Goal: Find specific page/section: Find specific page/section

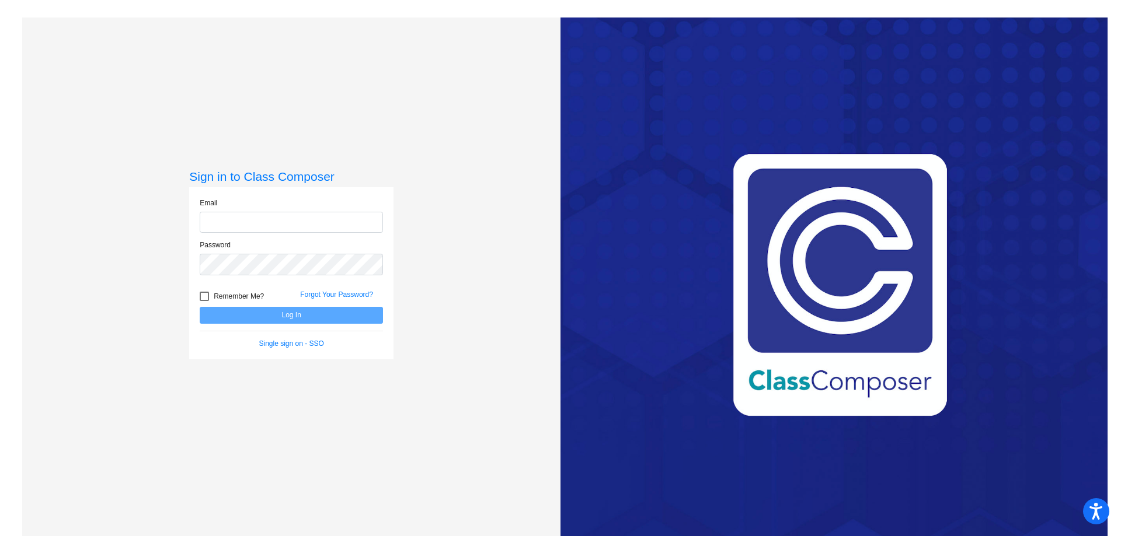
type input "[EMAIL_ADDRESS][PERSON_NAME][DOMAIN_NAME]"
click at [278, 316] on button "Log In" at bounding box center [291, 315] width 183 height 17
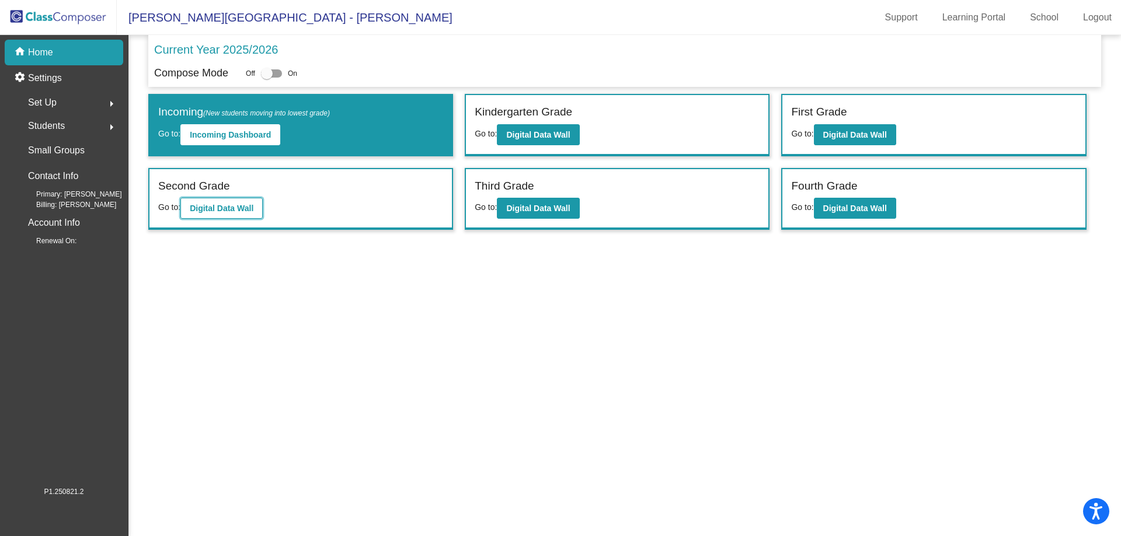
click at [214, 211] on b "Digital Data Wall" at bounding box center [222, 208] width 64 height 9
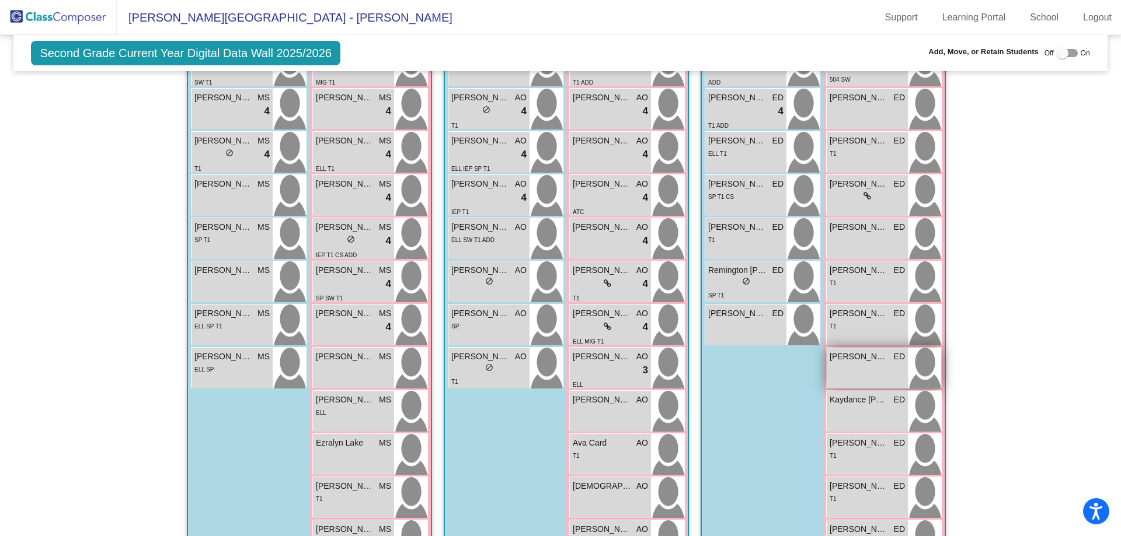
scroll to position [292, 0]
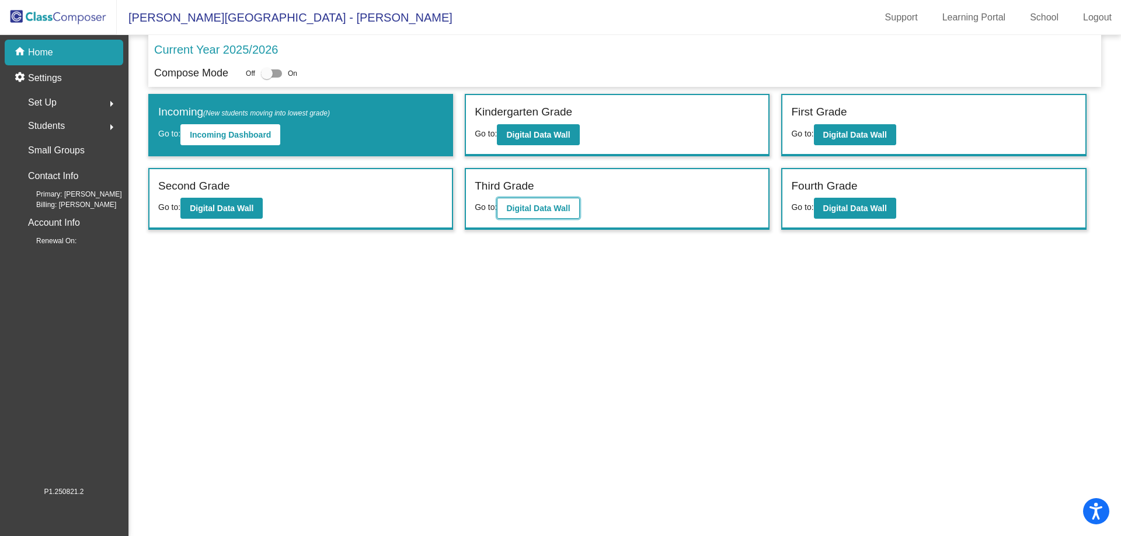
click at [540, 207] on b "Digital Data Wall" at bounding box center [538, 208] width 64 height 9
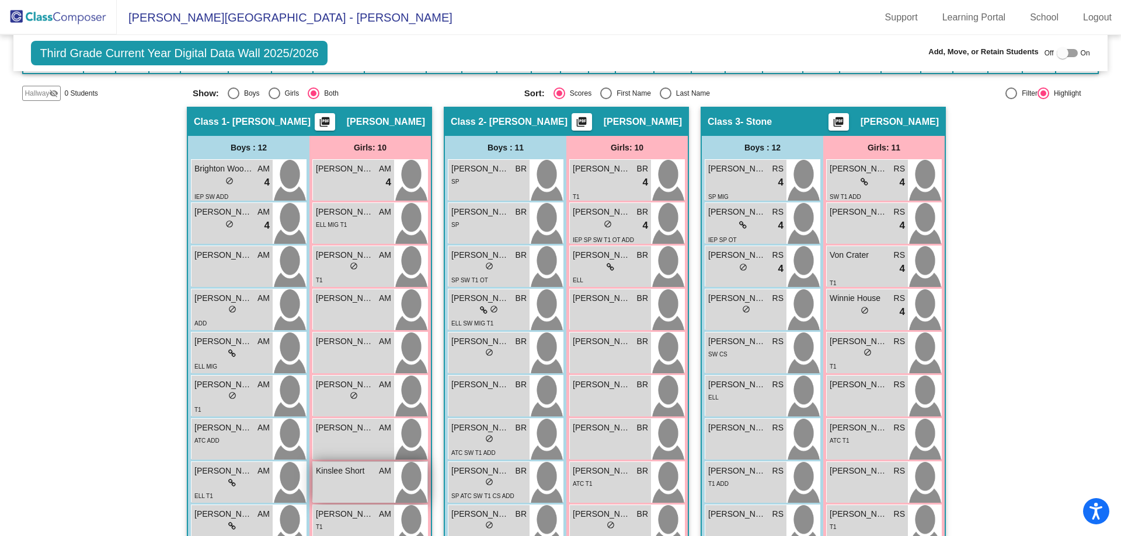
scroll to position [233, 0]
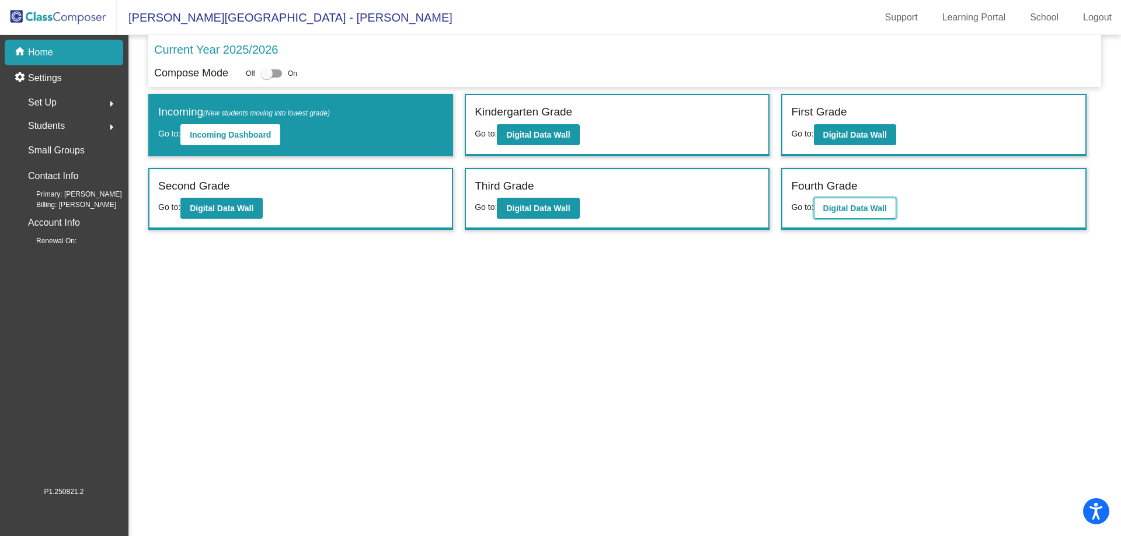
click at [861, 212] on b "Digital Data Wall" at bounding box center [855, 208] width 64 height 9
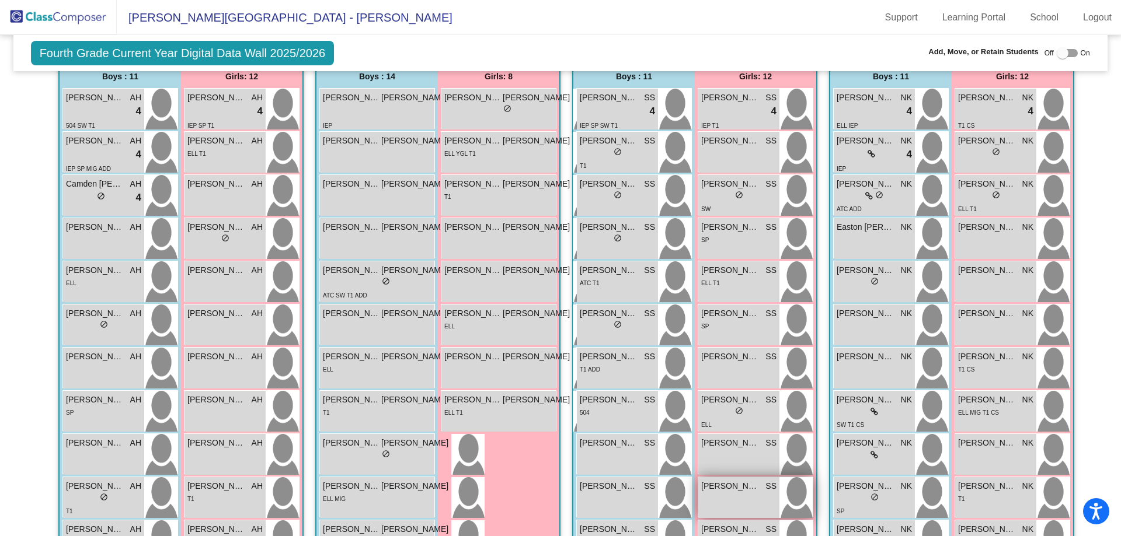
scroll to position [205, 0]
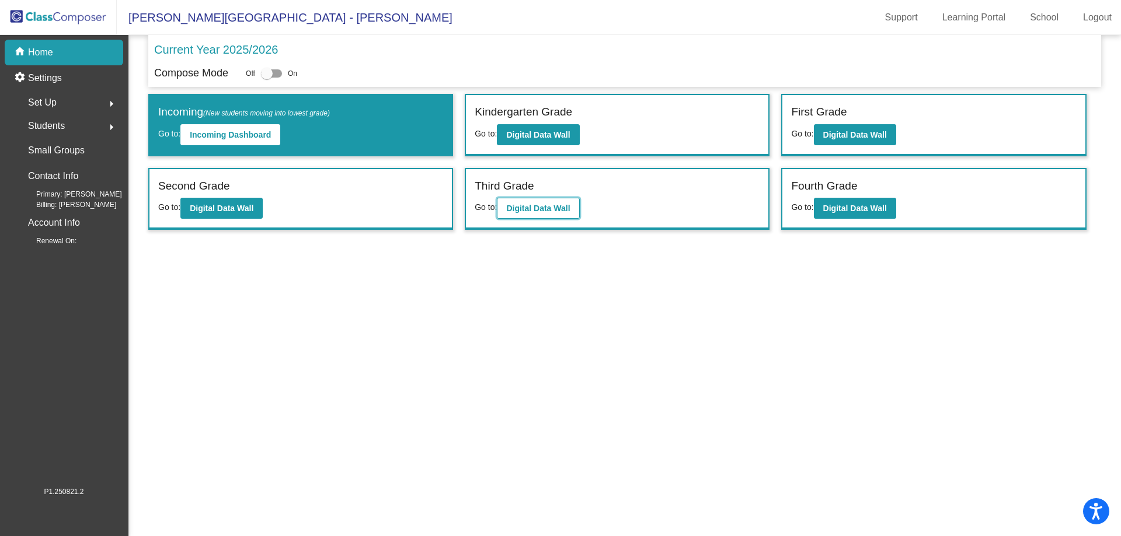
click at [533, 211] on b "Digital Data Wall" at bounding box center [538, 208] width 64 height 9
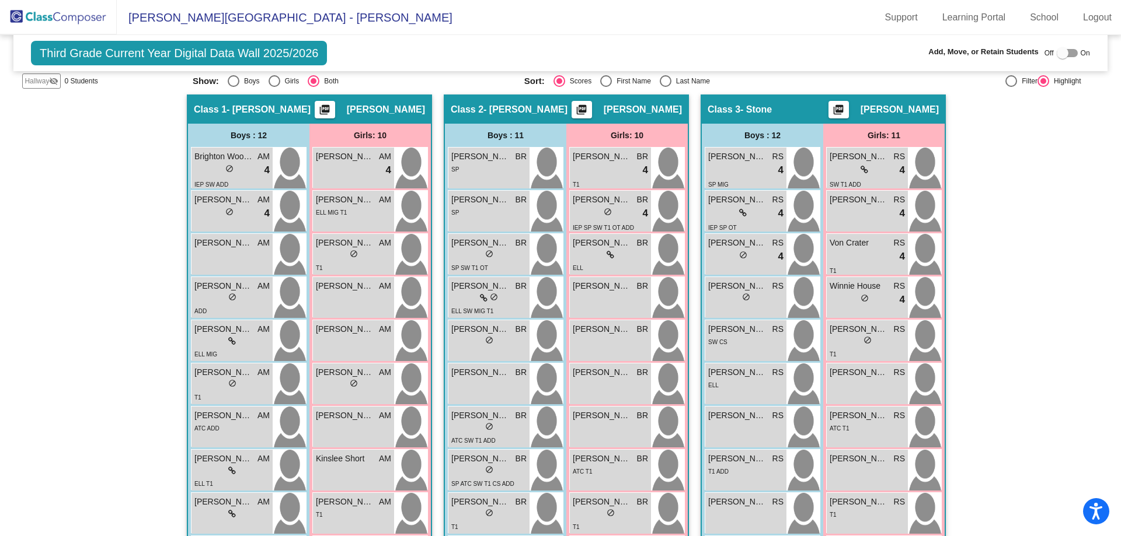
scroll to position [233, 0]
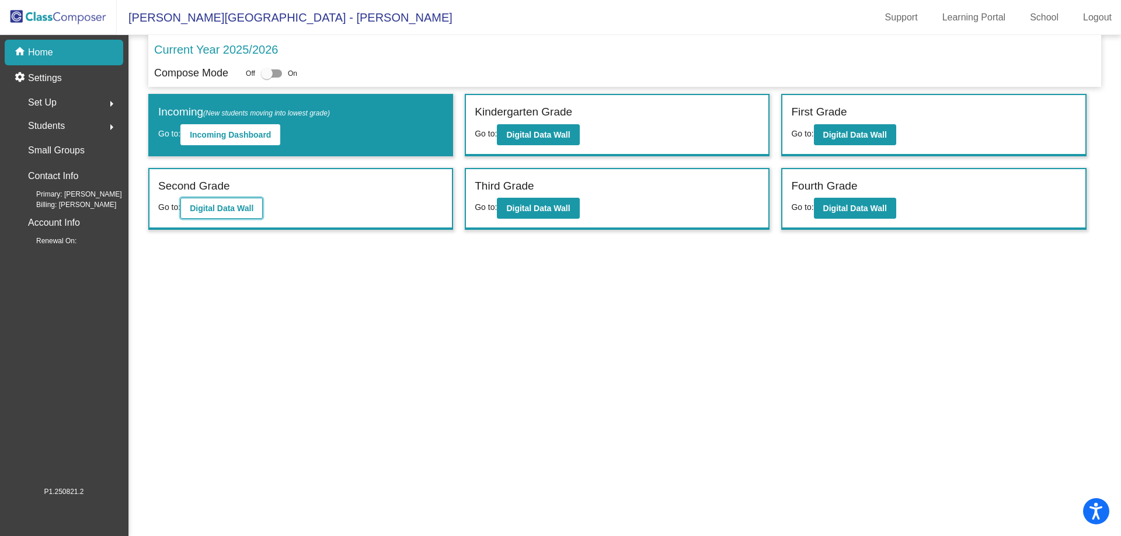
click at [210, 213] on b "Digital Data Wall" at bounding box center [222, 208] width 64 height 9
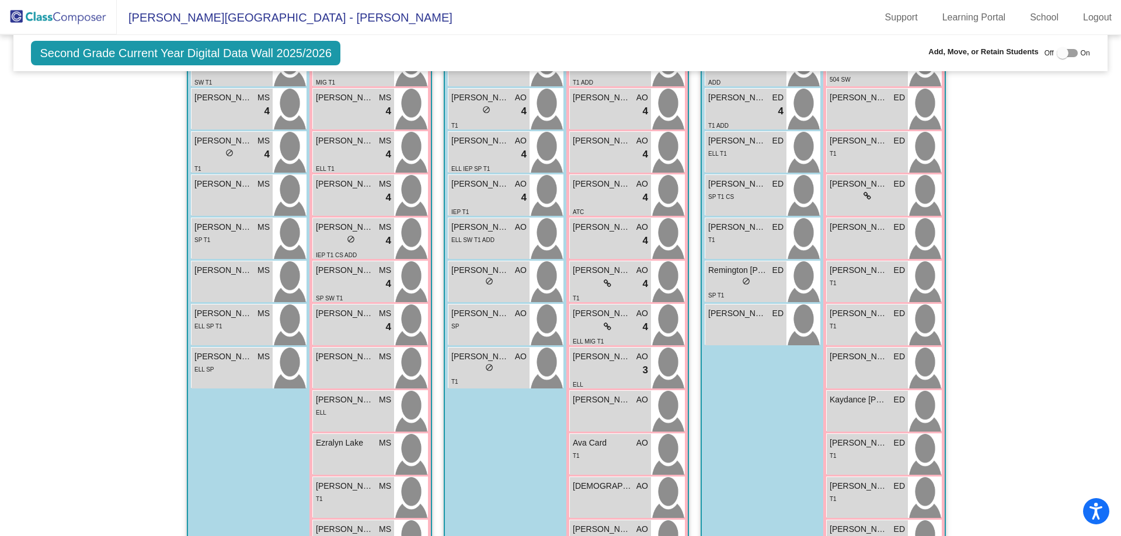
scroll to position [231, 0]
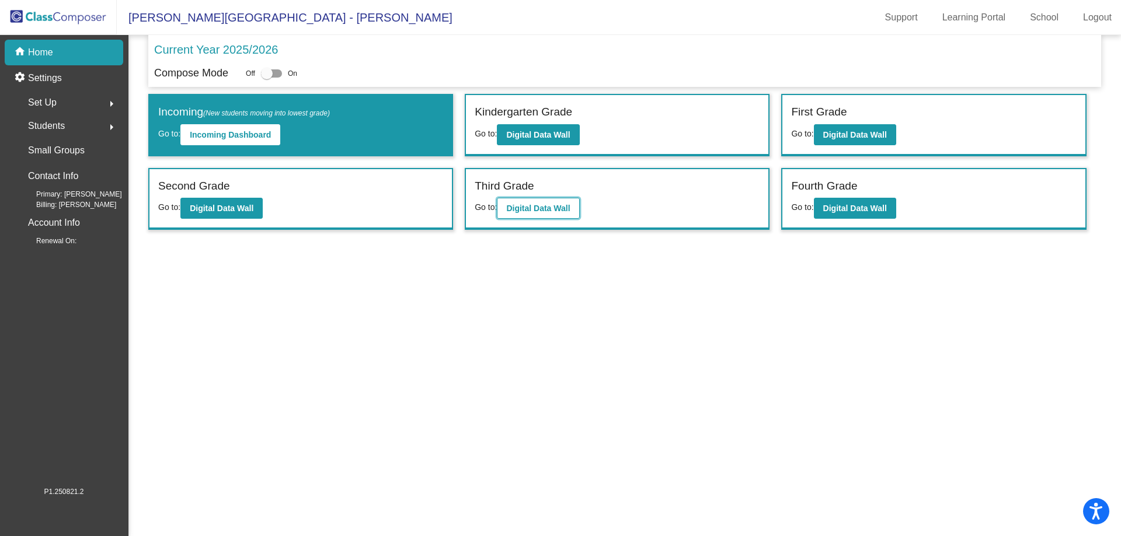
click at [530, 212] on b "Digital Data Wall" at bounding box center [538, 208] width 64 height 9
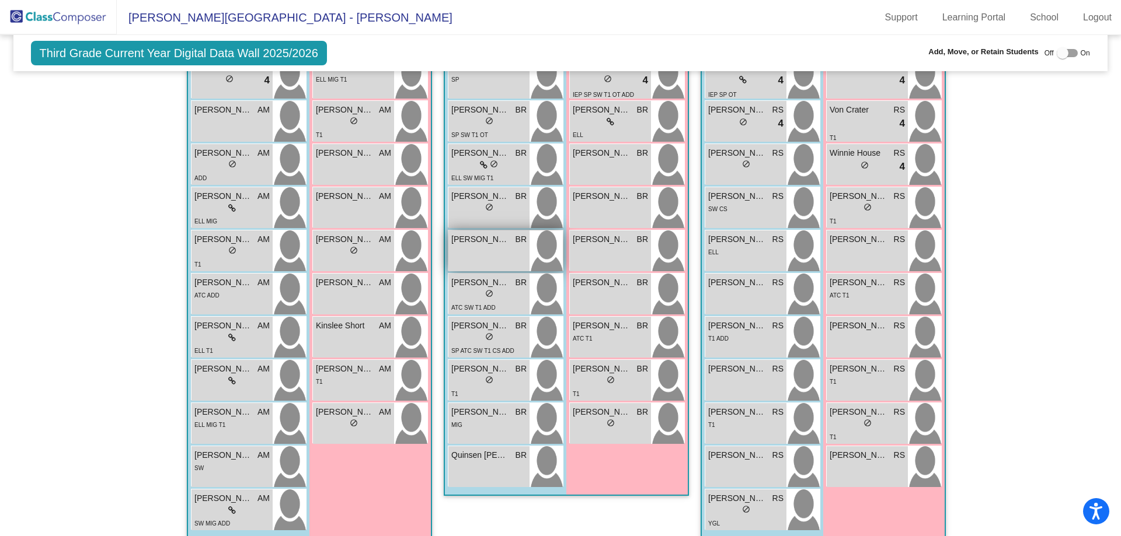
scroll to position [335, 0]
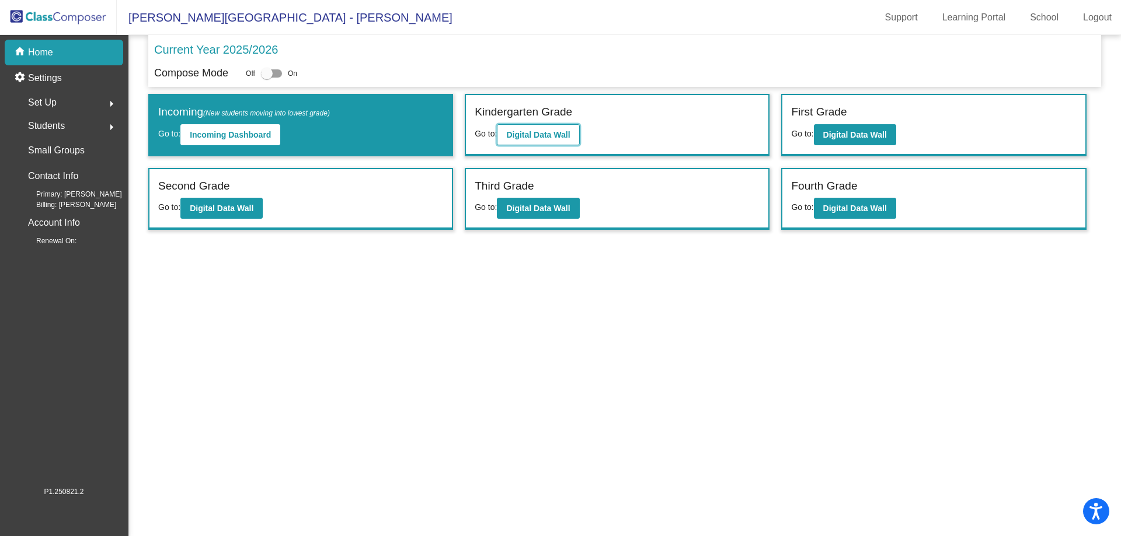
click at [526, 134] on b "Digital Data Wall" at bounding box center [538, 134] width 64 height 9
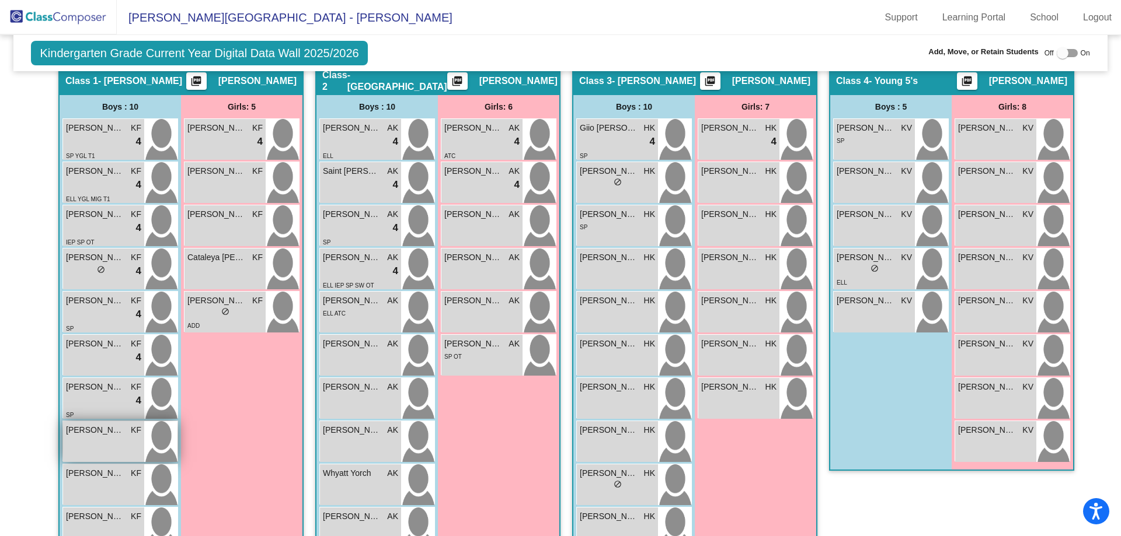
scroll to position [266, 0]
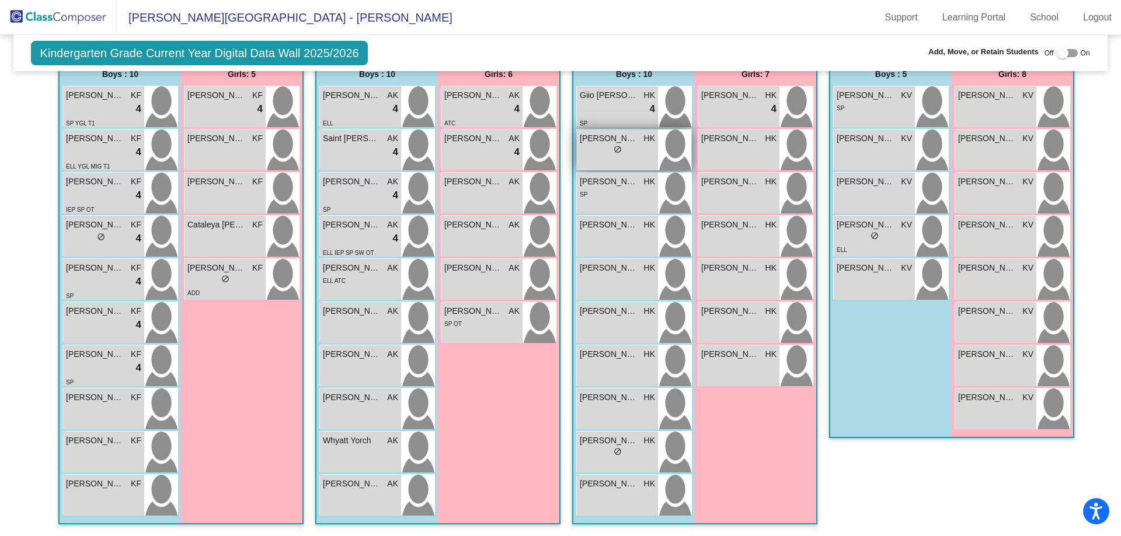
click at [593, 141] on span "[PERSON_NAME]" at bounding box center [609, 138] width 58 height 12
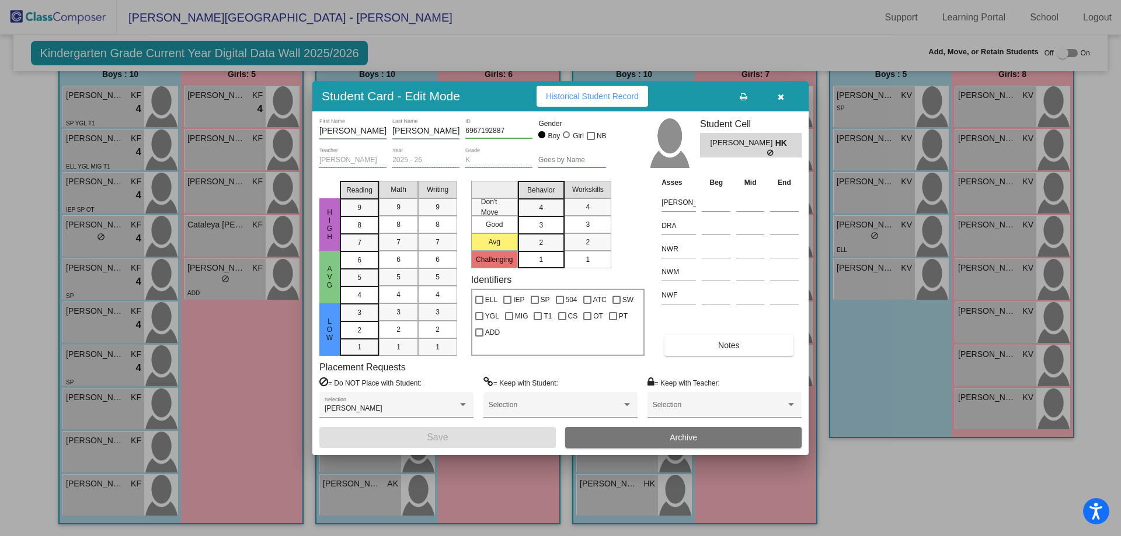
click at [779, 98] on icon "button" at bounding box center [780, 97] width 6 height 8
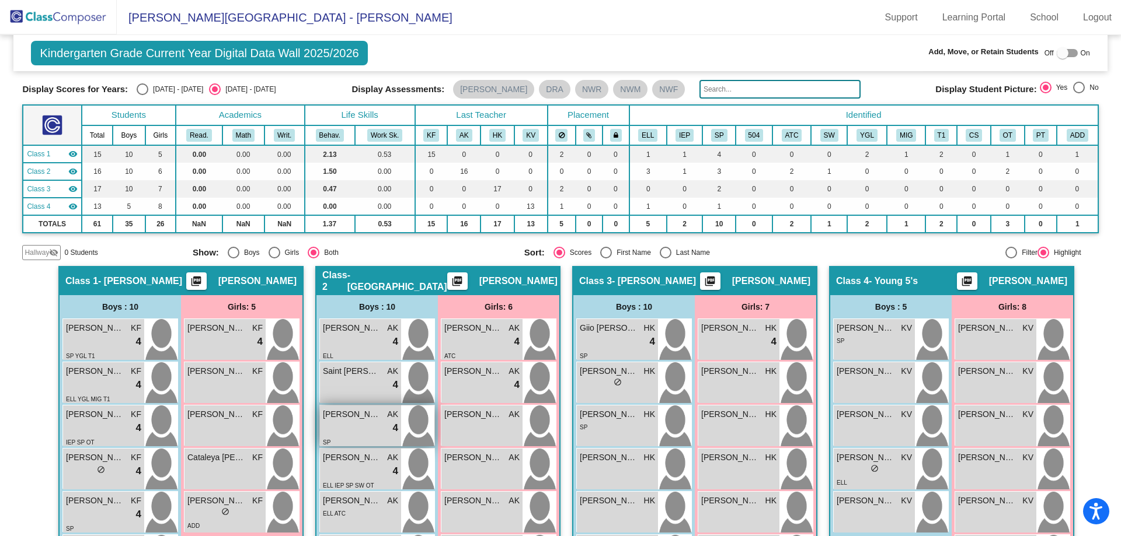
scroll to position [33, 0]
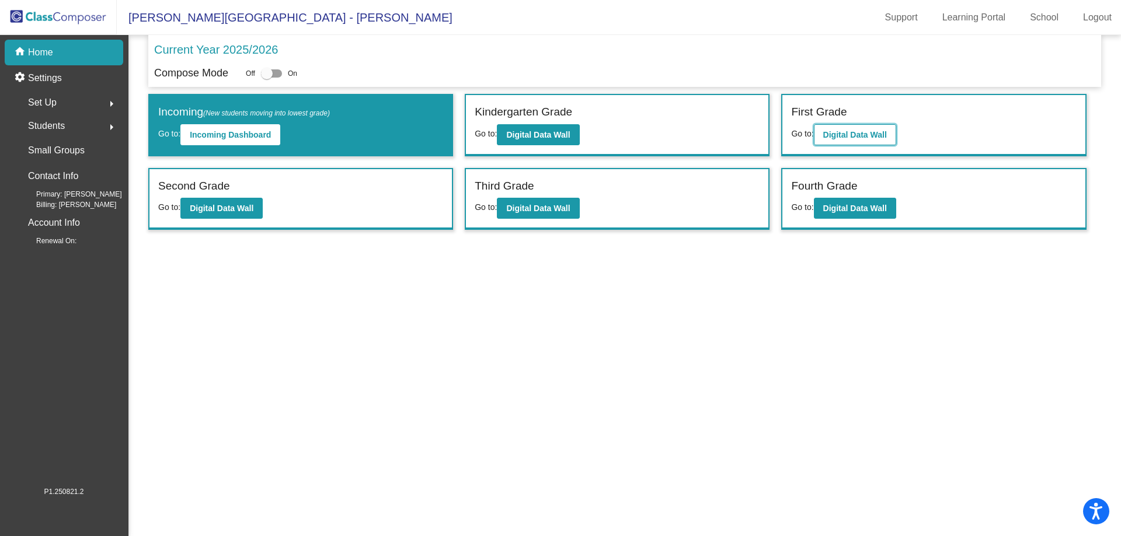
click at [831, 136] on b "Digital Data Wall" at bounding box center [855, 134] width 64 height 9
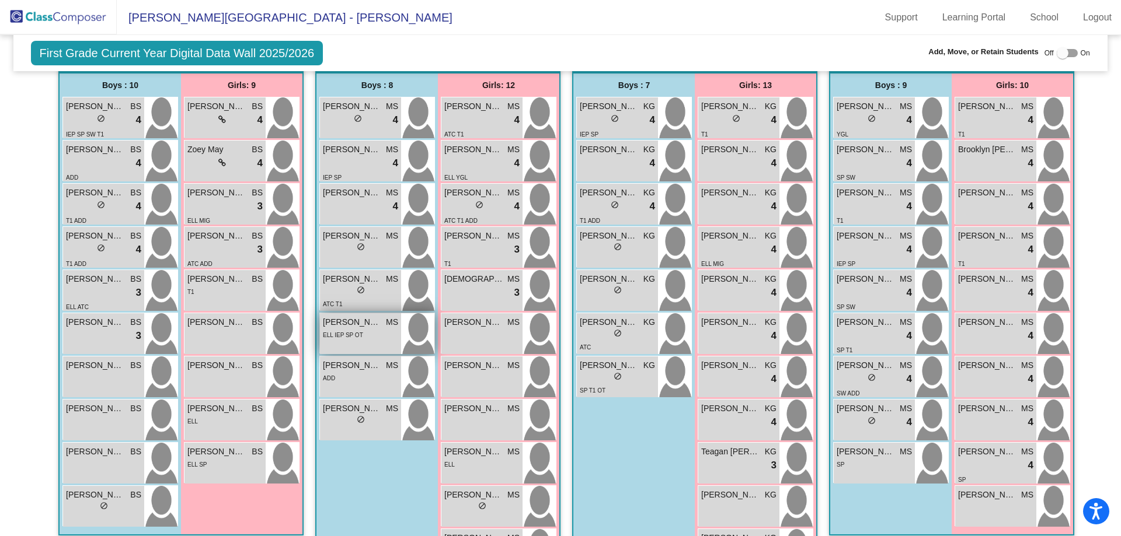
scroll to position [350, 0]
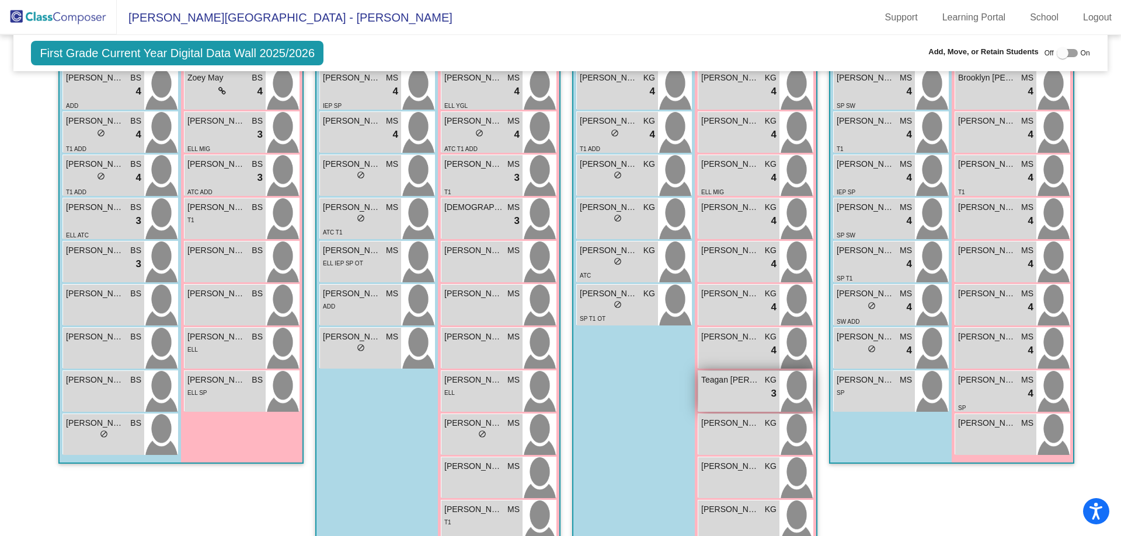
click at [771, 386] on span "3" at bounding box center [773, 393] width 5 height 15
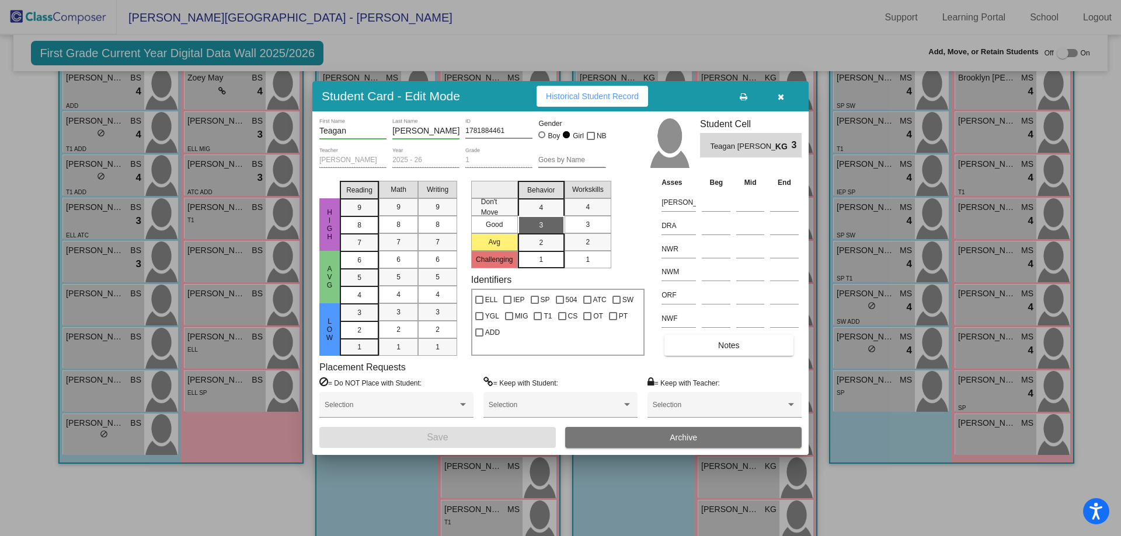
click at [784, 93] on button "button" at bounding box center [780, 96] width 37 height 21
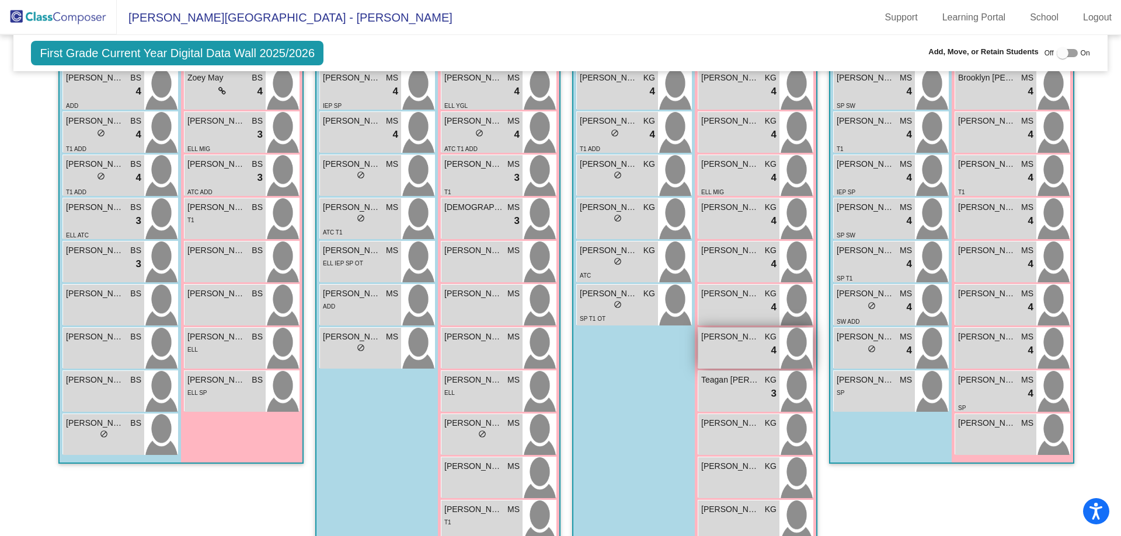
click at [771, 343] on span "4" at bounding box center [773, 350] width 5 height 15
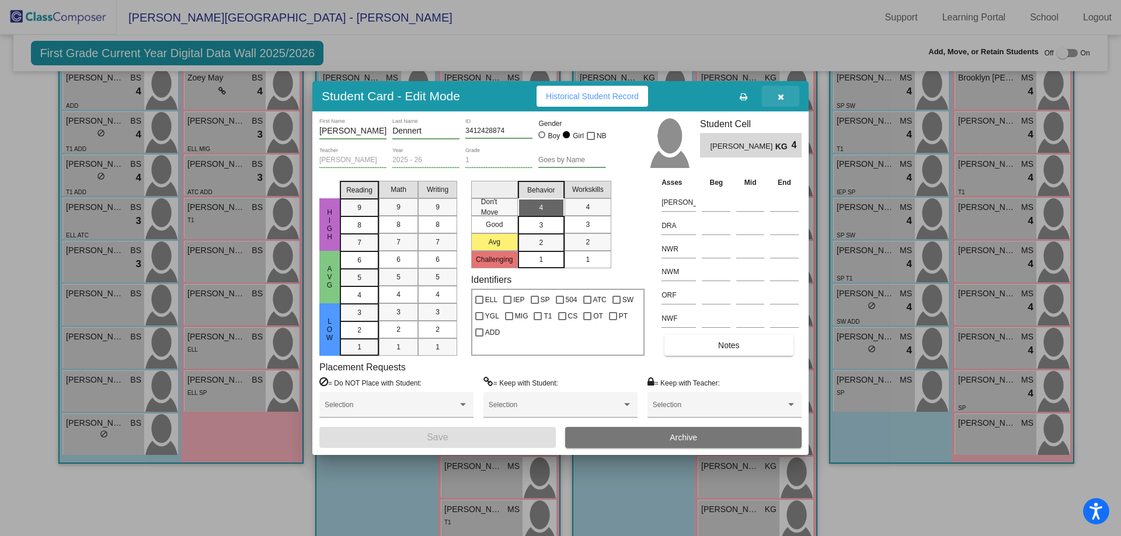
click at [779, 98] on icon "button" at bounding box center [780, 97] width 6 height 8
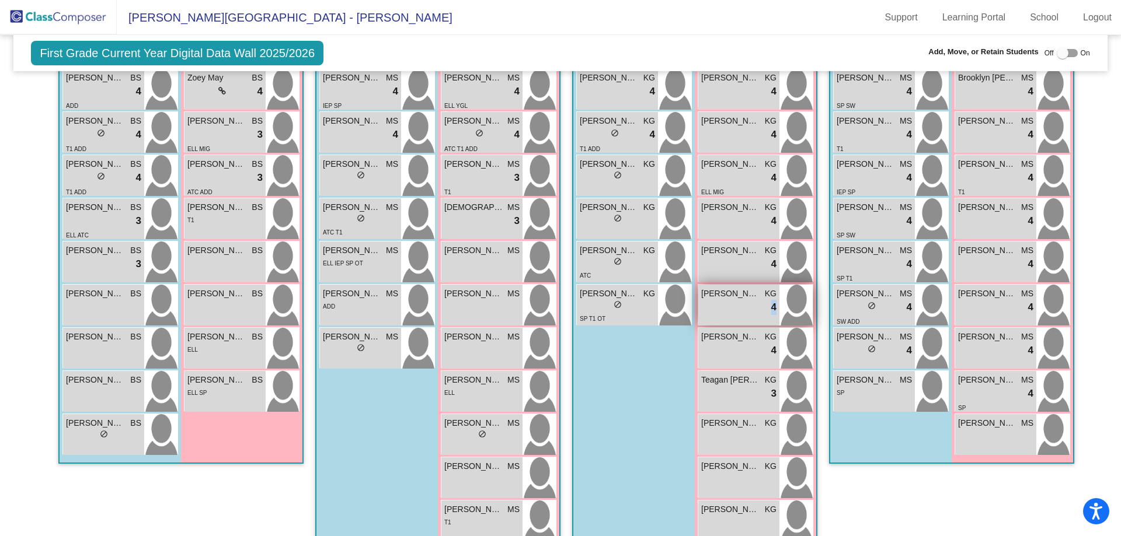
click at [771, 300] on span "4" at bounding box center [773, 307] width 5 height 15
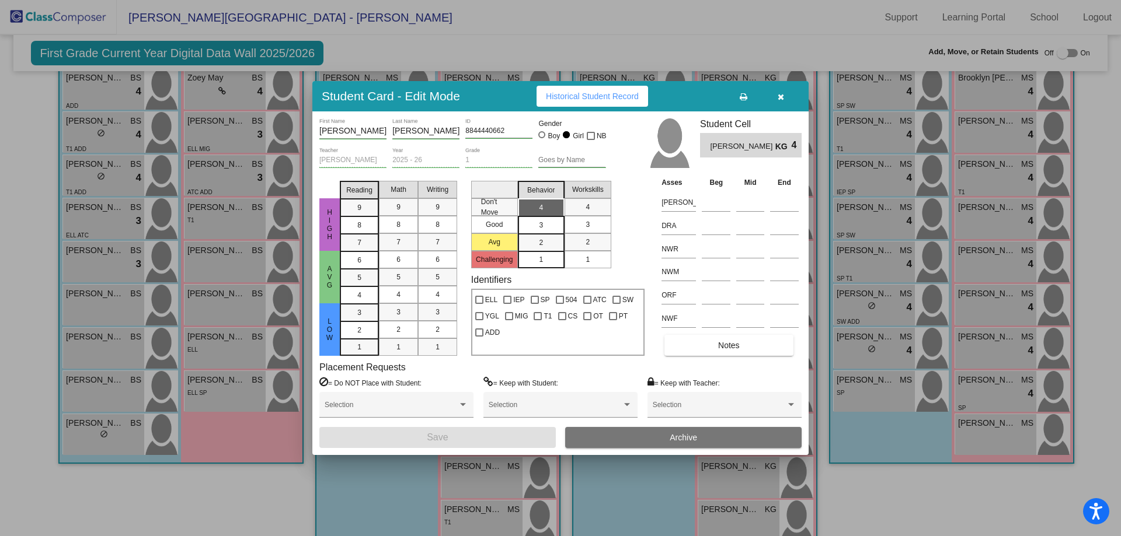
click at [781, 97] on icon "button" at bounding box center [780, 97] width 6 height 8
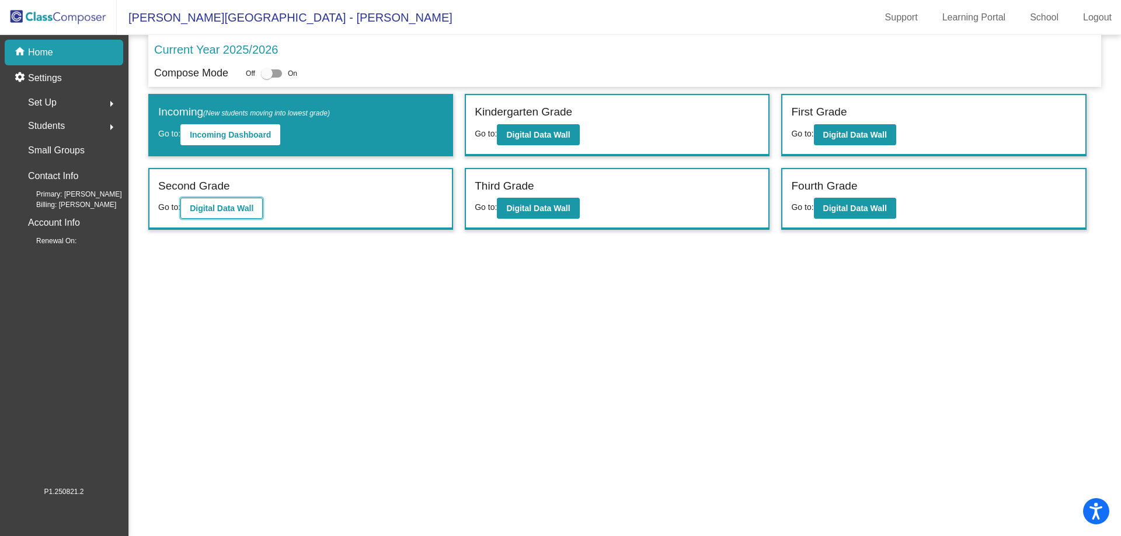
click at [217, 205] on b "Digital Data Wall" at bounding box center [222, 208] width 64 height 9
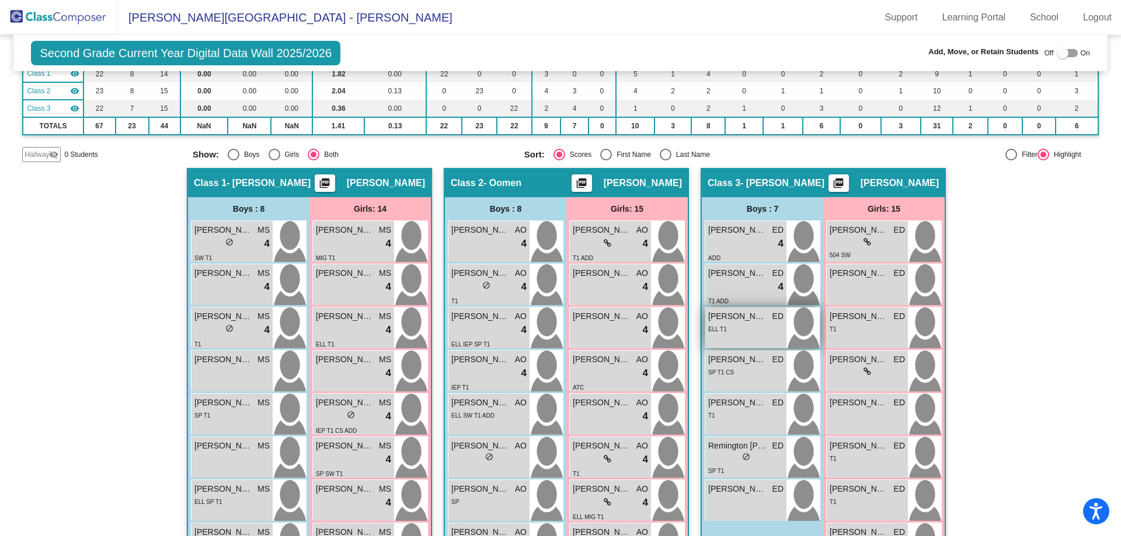
scroll to position [175, 0]
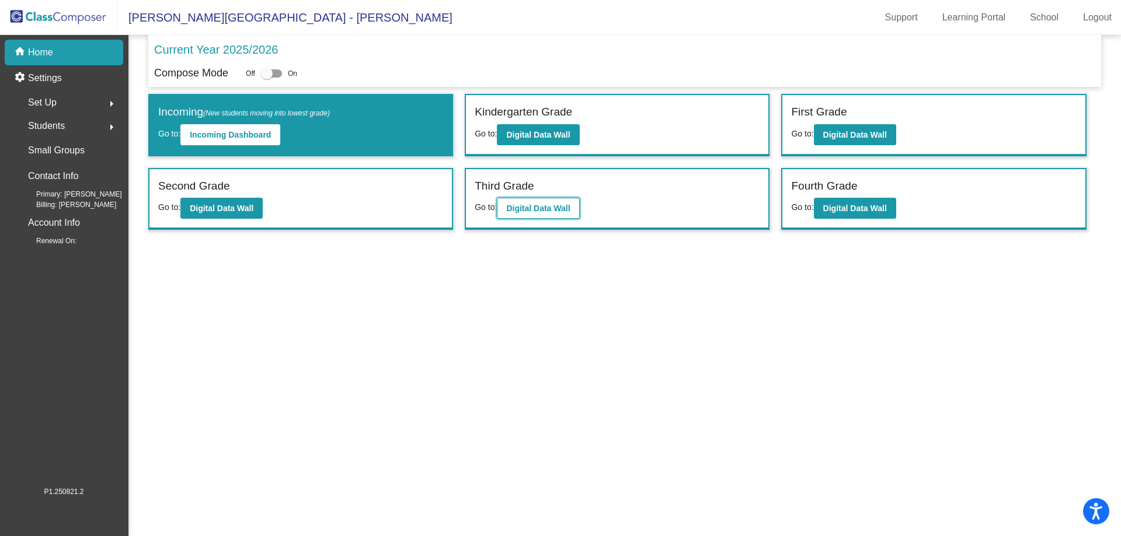
click at [536, 204] on b "Digital Data Wall" at bounding box center [538, 208] width 64 height 9
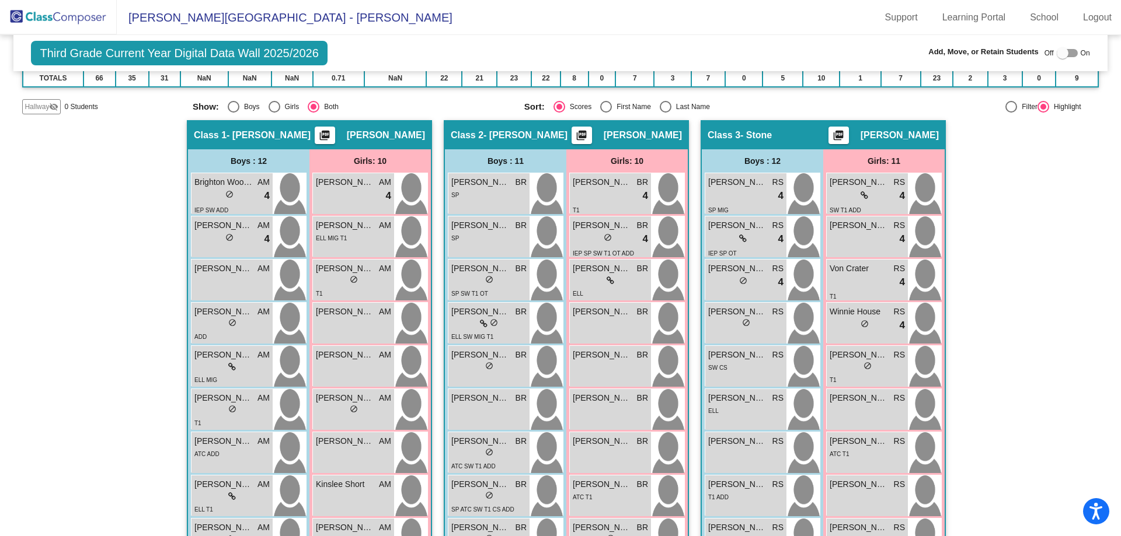
scroll to position [175, 0]
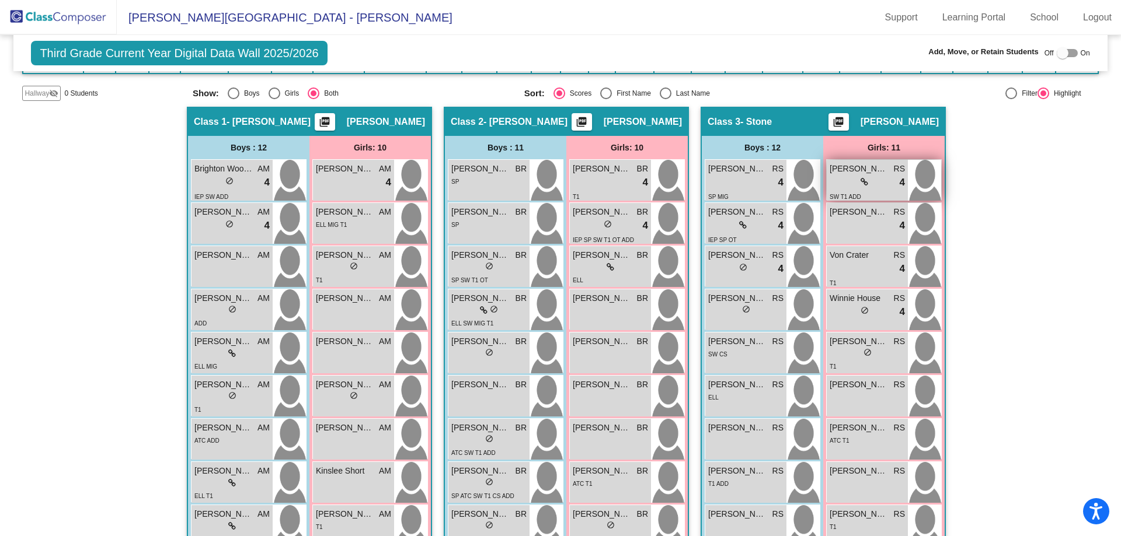
click at [899, 183] on span "4" at bounding box center [901, 182] width 5 height 15
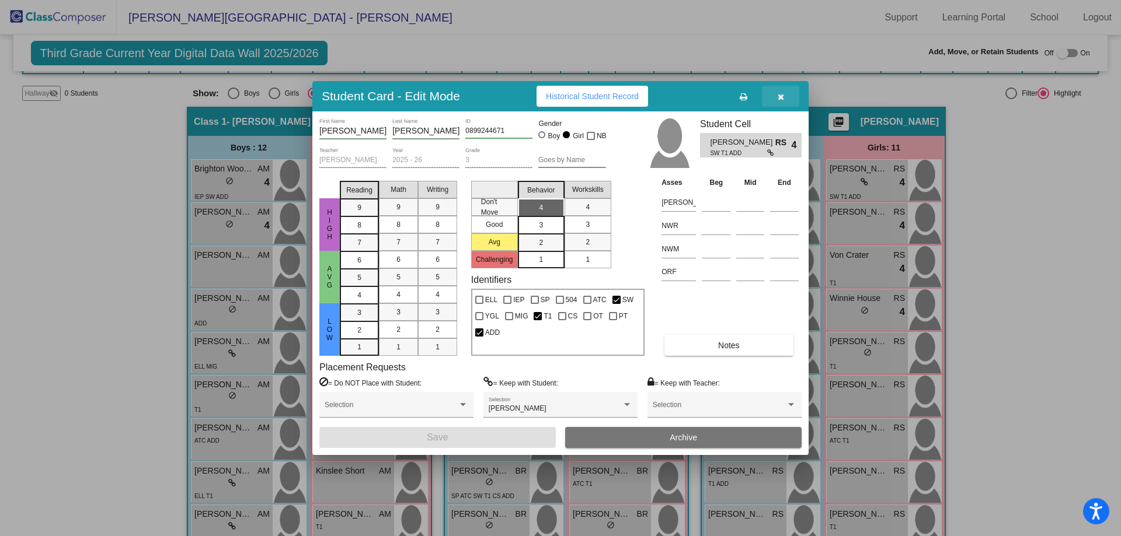
click at [778, 95] on icon "button" at bounding box center [780, 97] width 6 height 8
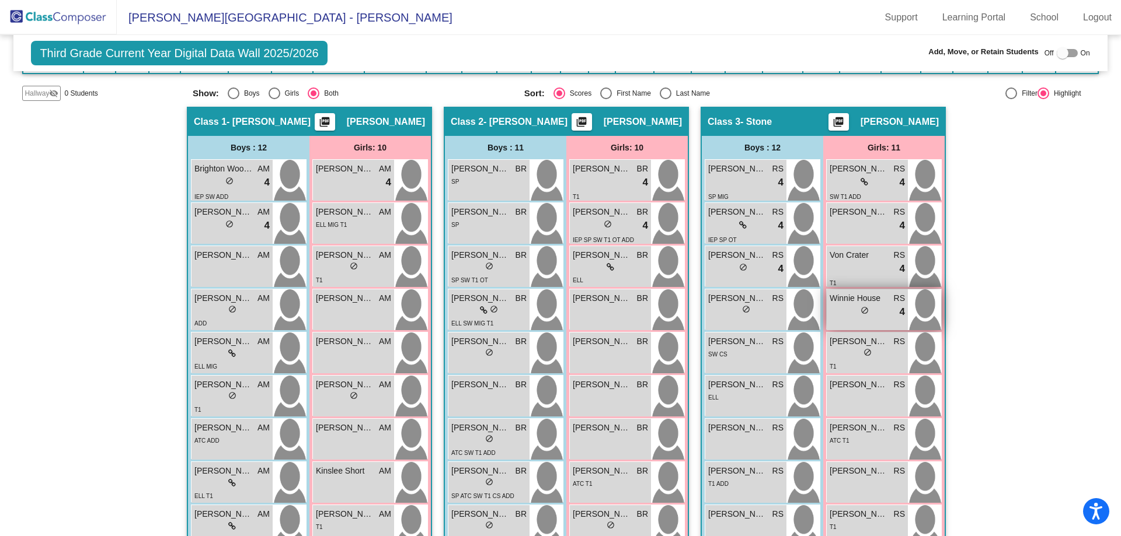
click at [899, 312] on span "4" at bounding box center [901, 312] width 5 height 15
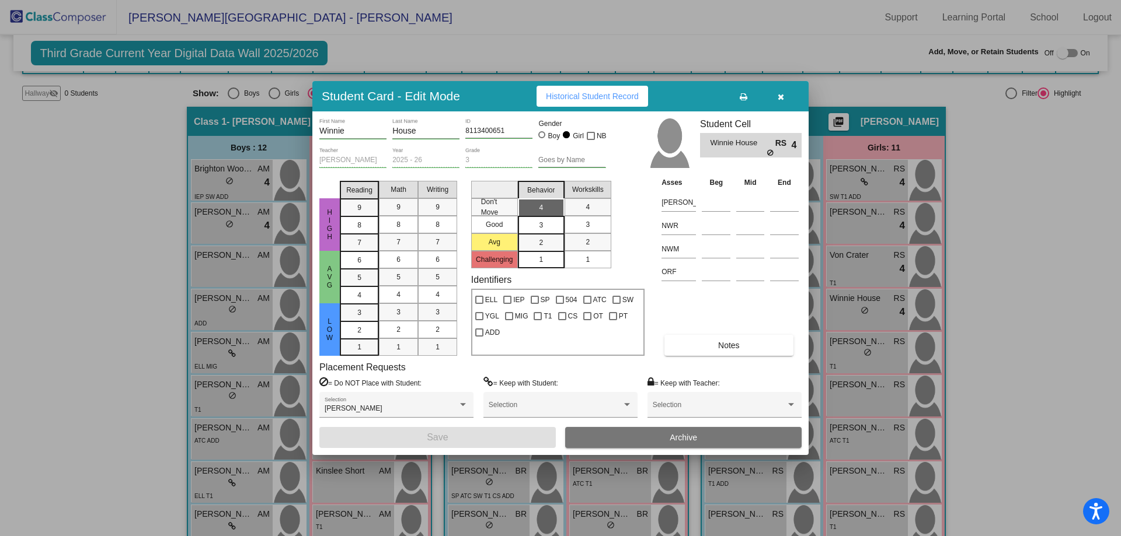
click at [779, 95] on icon "button" at bounding box center [780, 97] width 6 height 8
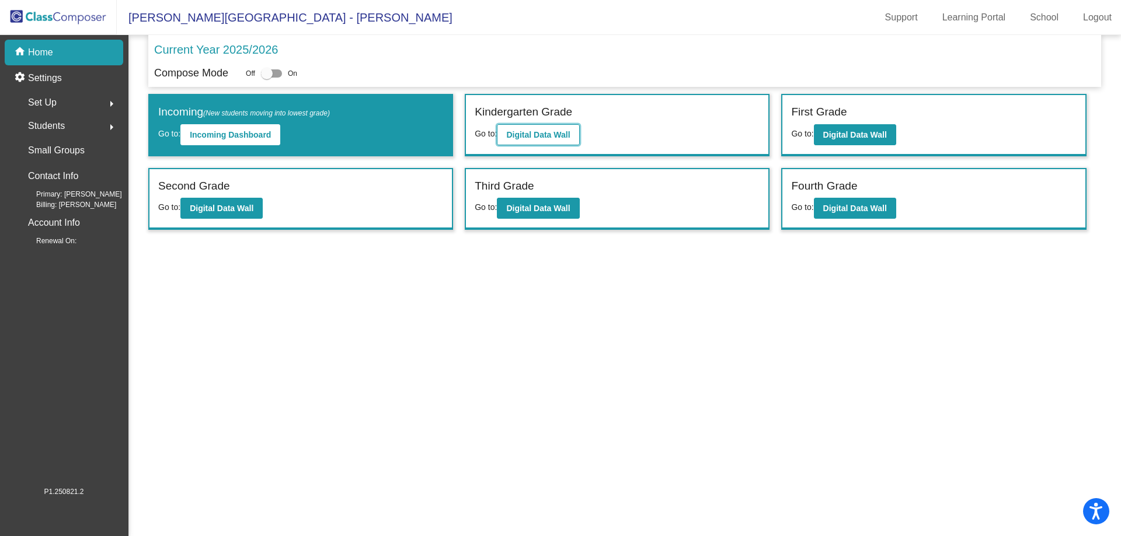
click at [537, 135] on b "Digital Data Wall" at bounding box center [538, 134] width 64 height 9
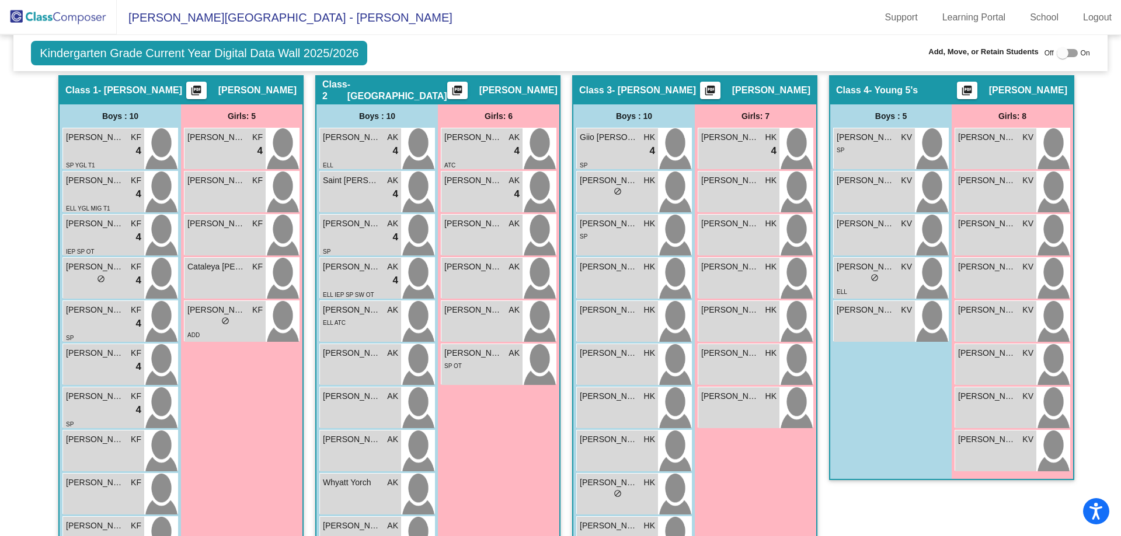
scroll to position [233, 0]
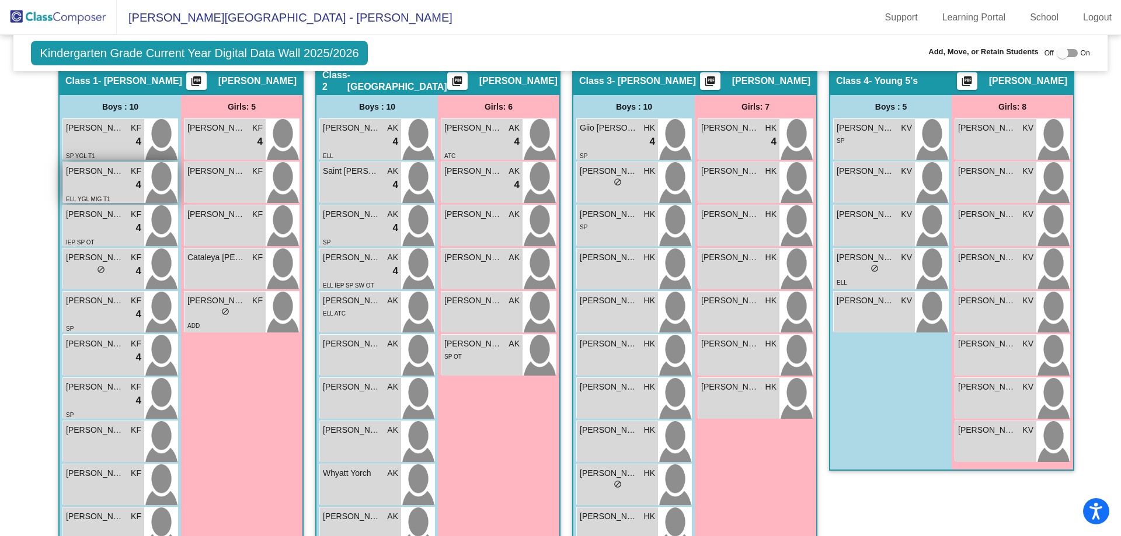
click at [101, 170] on span "[PERSON_NAME]" at bounding box center [95, 171] width 58 height 12
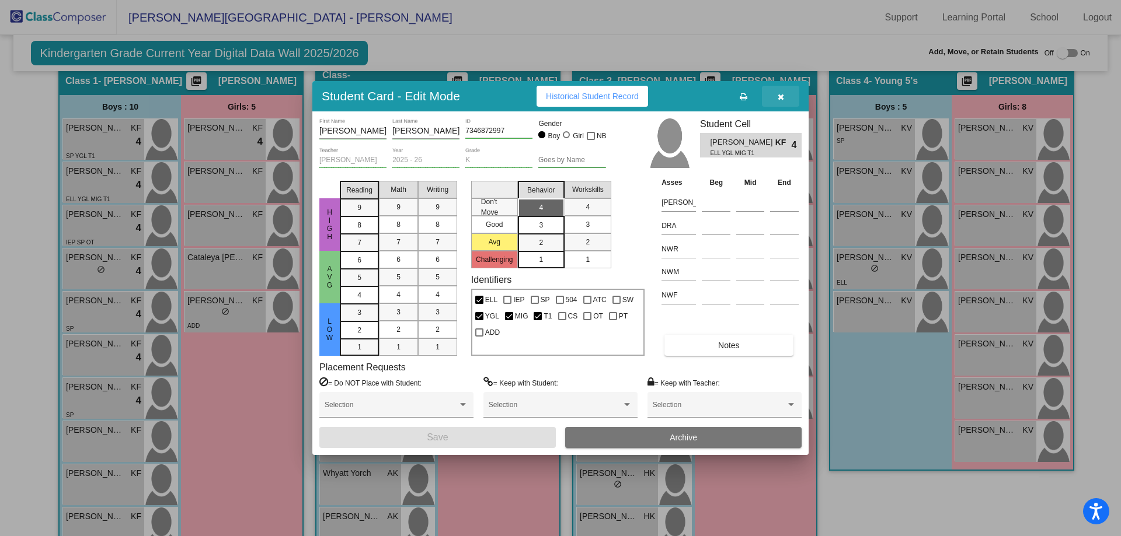
click at [777, 97] on icon "button" at bounding box center [780, 97] width 6 height 8
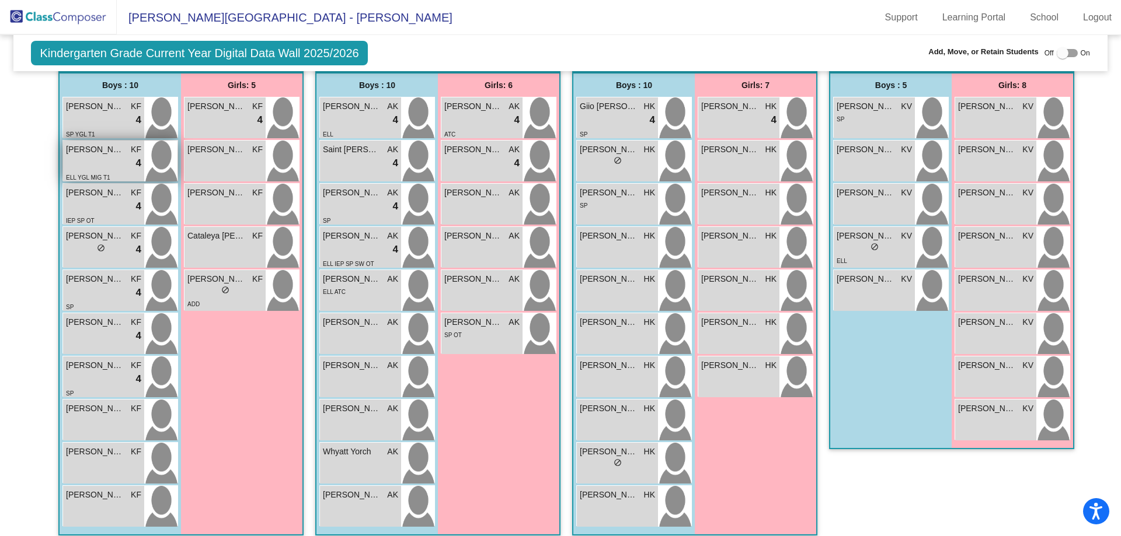
scroll to position [266, 0]
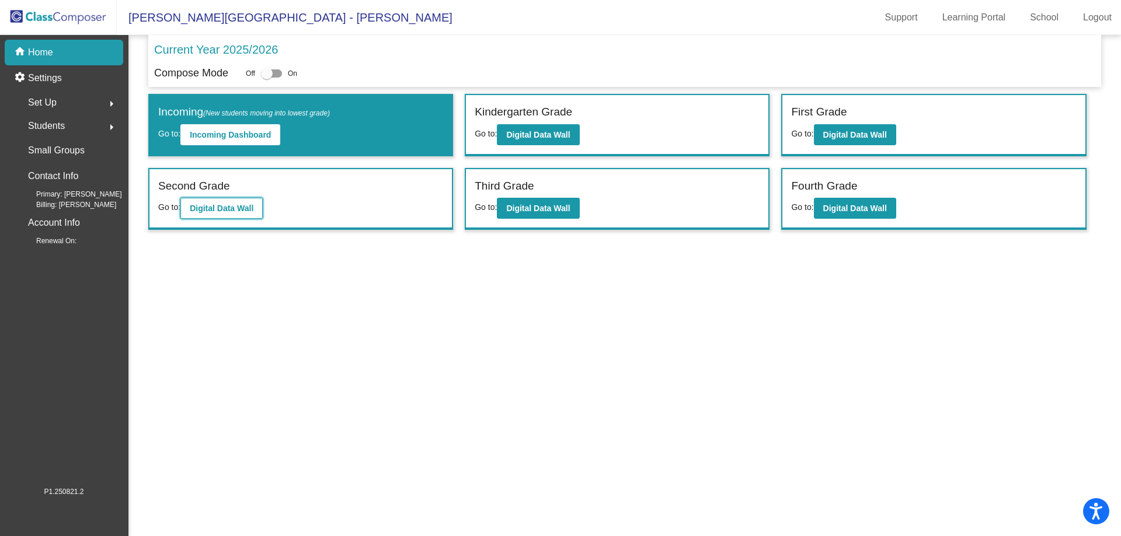
click at [230, 205] on b "Digital Data Wall" at bounding box center [222, 208] width 64 height 9
click at [853, 140] on button "Digital Data Wall" at bounding box center [855, 134] width 82 height 21
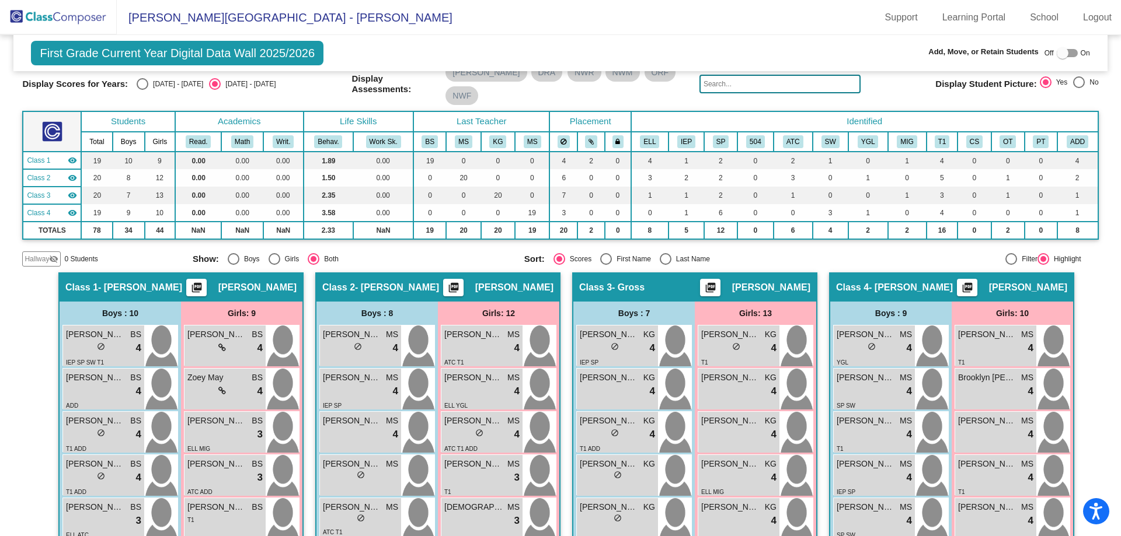
scroll to position [233, 0]
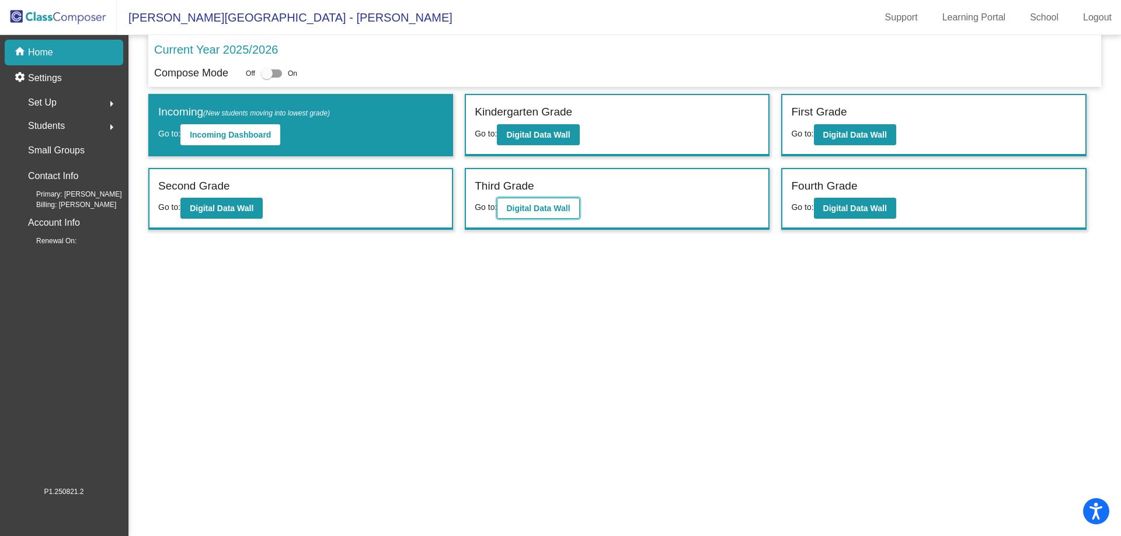
click at [544, 210] on b "Digital Data Wall" at bounding box center [538, 208] width 64 height 9
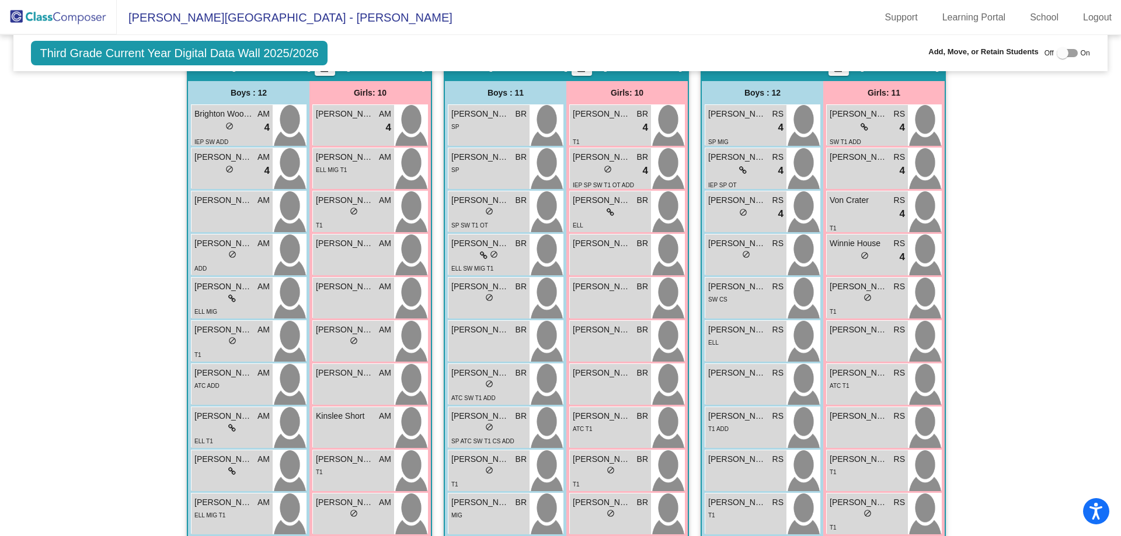
scroll to position [335, 0]
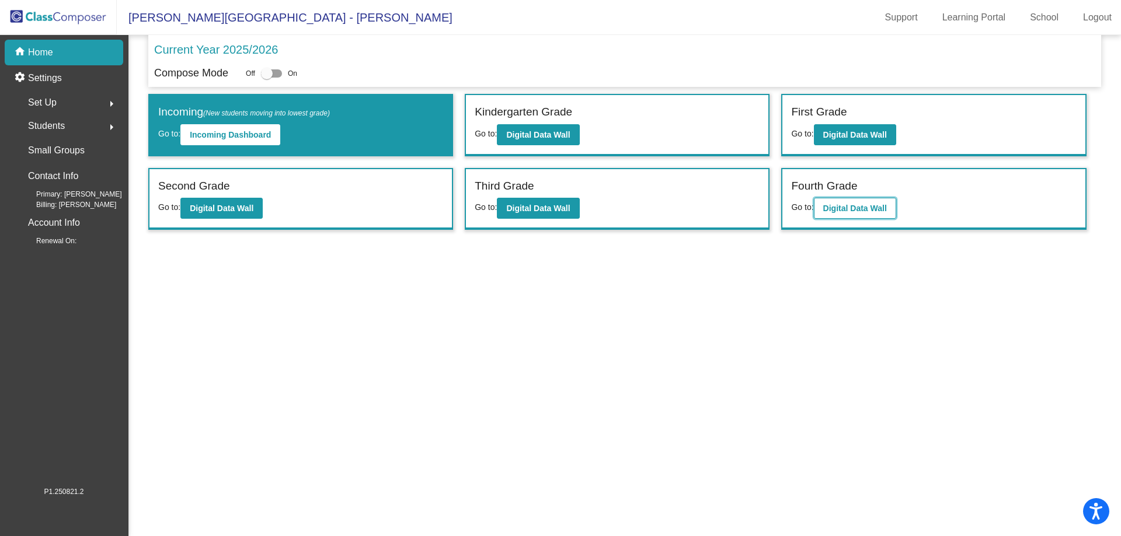
click at [864, 209] on b "Digital Data Wall" at bounding box center [855, 208] width 64 height 9
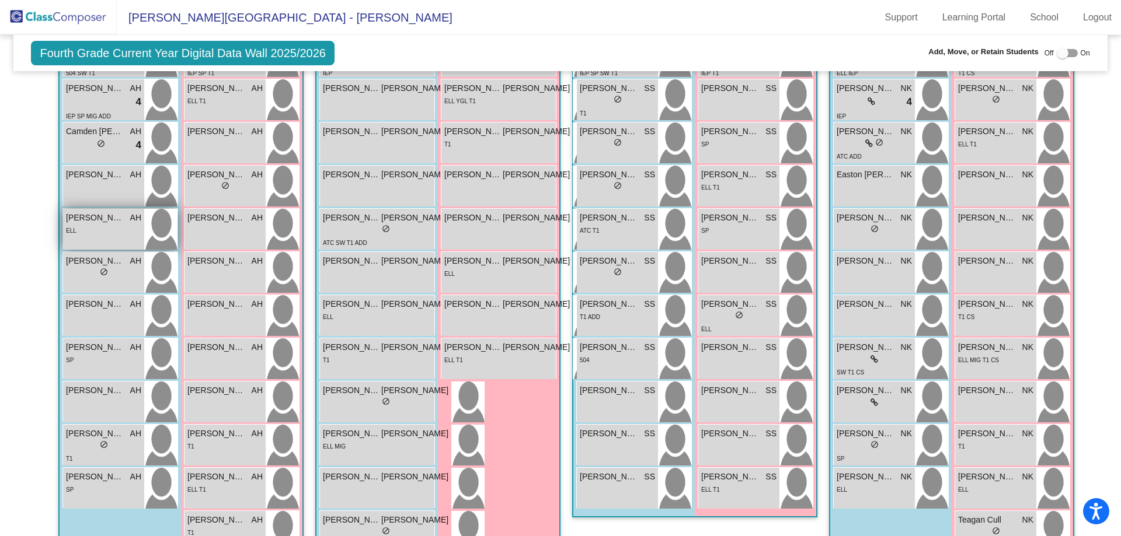
scroll to position [350, 0]
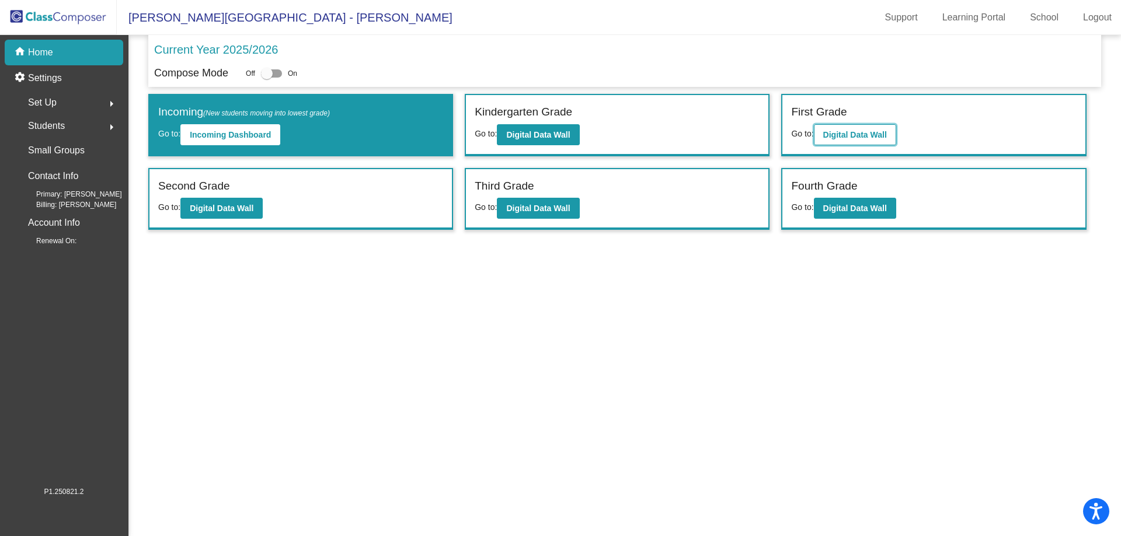
click at [846, 131] on b "Digital Data Wall" at bounding box center [855, 134] width 64 height 9
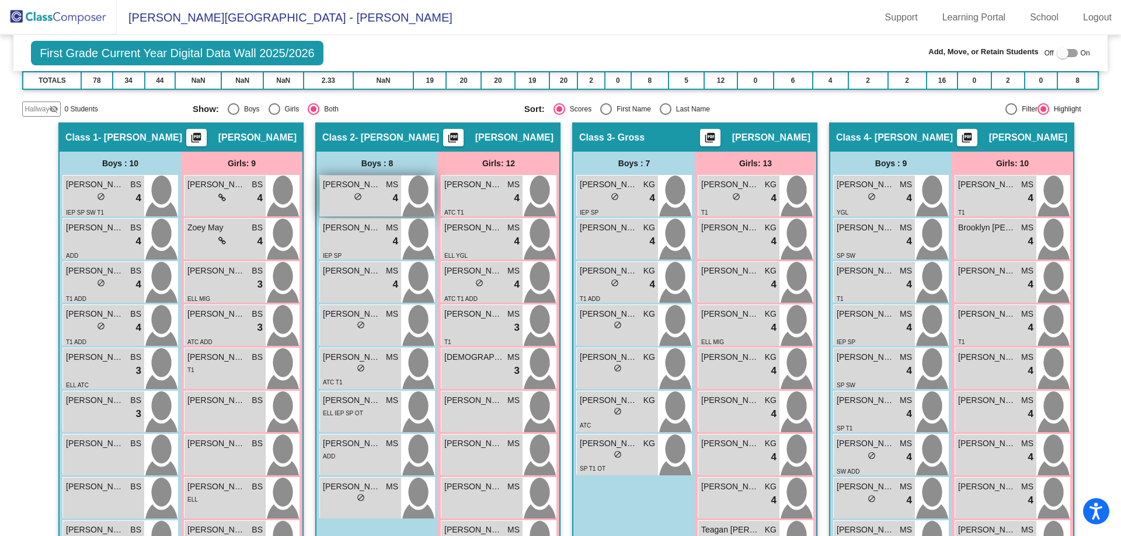
scroll to position [221, 0]
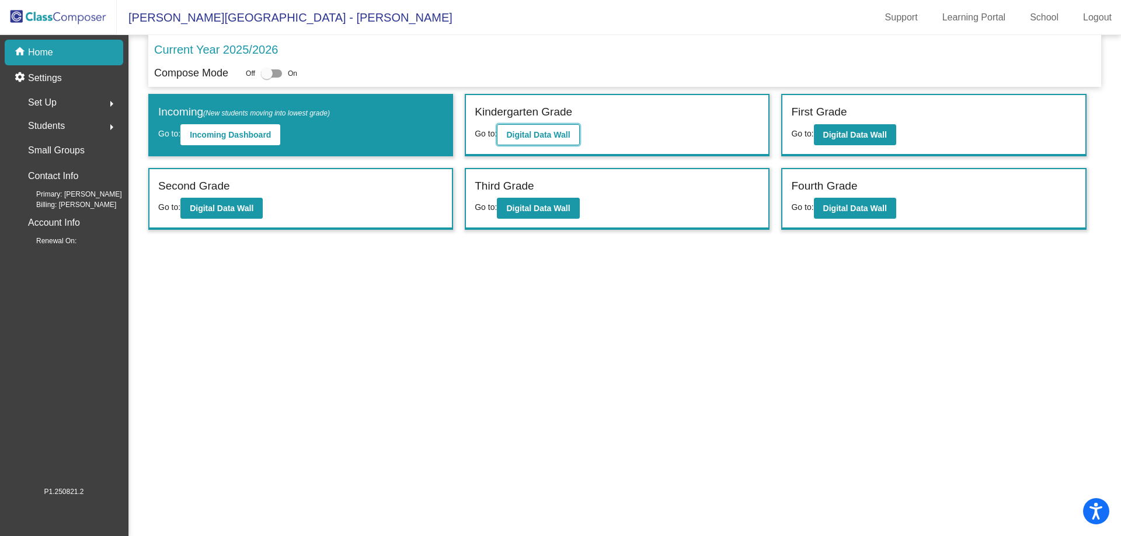
click at [542, 130] on b "Digital Data Wall" at bounding box center [538, 134] width 64 height 9
click at [832, 142] on button "Digital Data Wall" at bounding box center [855, 134] width 82 height 21
click at [843, 204] on b "Digital Data Wall" at bounding box center [855, 208] width 64 height 9
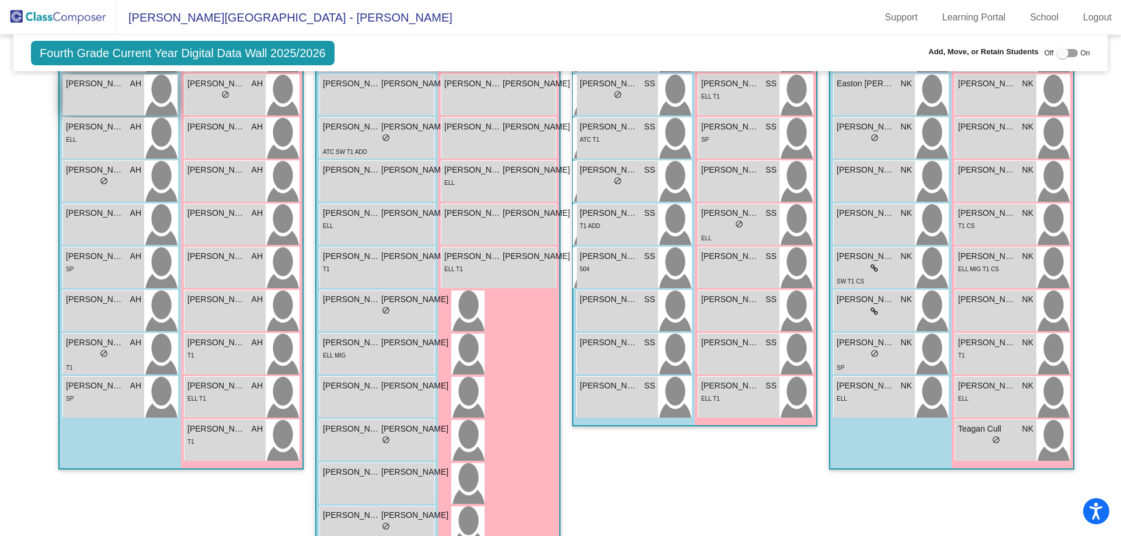
scroll to position [409, 0]
